Goal: Task Accomplishment & Management: Complete application form

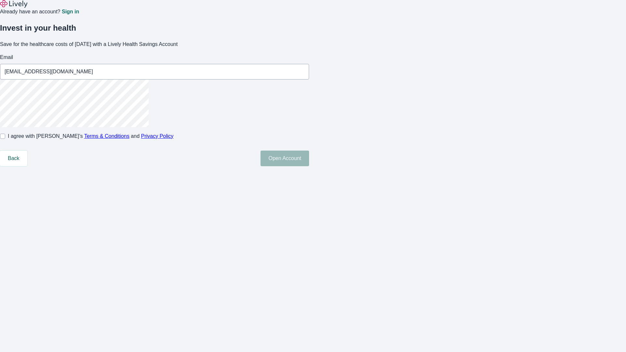
click at [5, 139] on input "I agree with Lively’s Terms & Conditions and Privacy Policy" at bounding box center [2, 136] width 5 height 5
checkbox input "true"
click at [309, 166] on button "Open Account" at bounding box center [284, 159] width 49 height 16
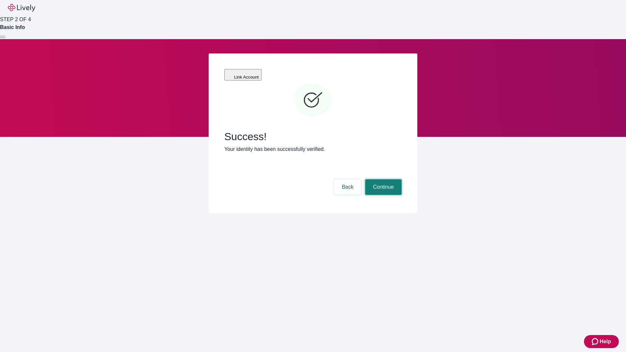
click at [382, 179] on button "Continue" at bounding box center [383, 187] width 37 height 16
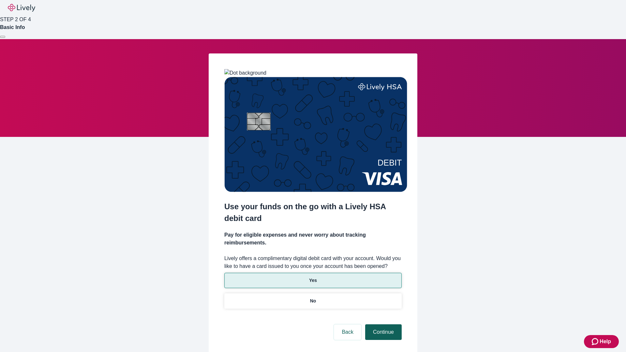
click at [313, 277] on p "Yes" at bounding box center [313, 280] width 8 height 7
click at [382, 324] on button "Continue" at bounding box center [383, 332] width 37 height 16
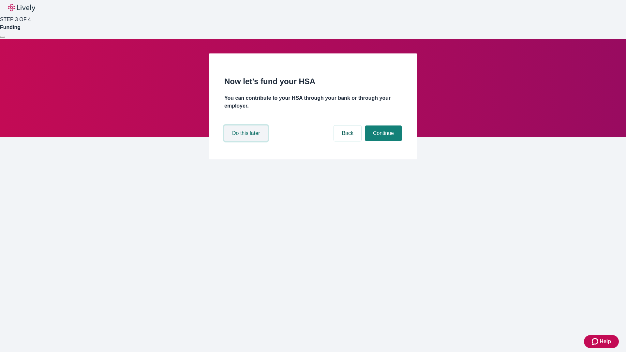
click at [247, 141] on button "Do this later" at bounding box center [245, 134] width 43 height 16
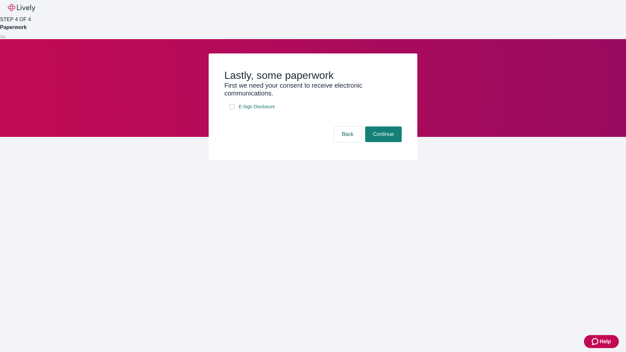
click at [232, 109] on input "E-Sign Disclosure" at bounding box center [231, 106] width 5 height 5
checkbox input "true"
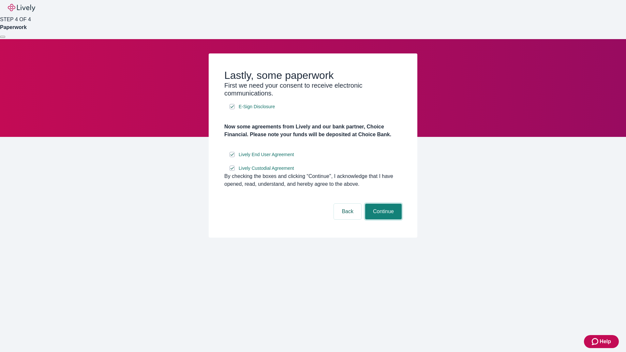
click at [382, 219] on button "Continue" at bounding box center [383, 212] width 37 height 16
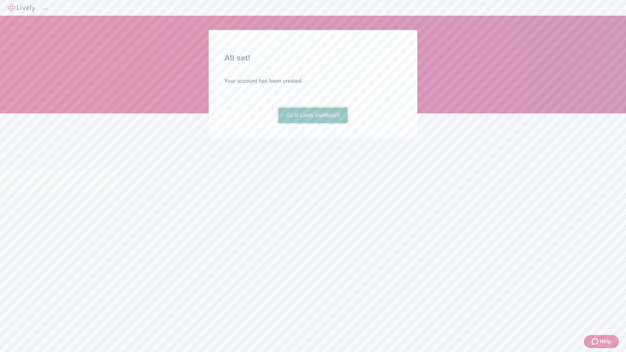
click at [313, 123] on link "Go to Lively dashboard" at bounding box center [312, 116] width 69 height 16
